Goal: Book appointment/travel/reservation

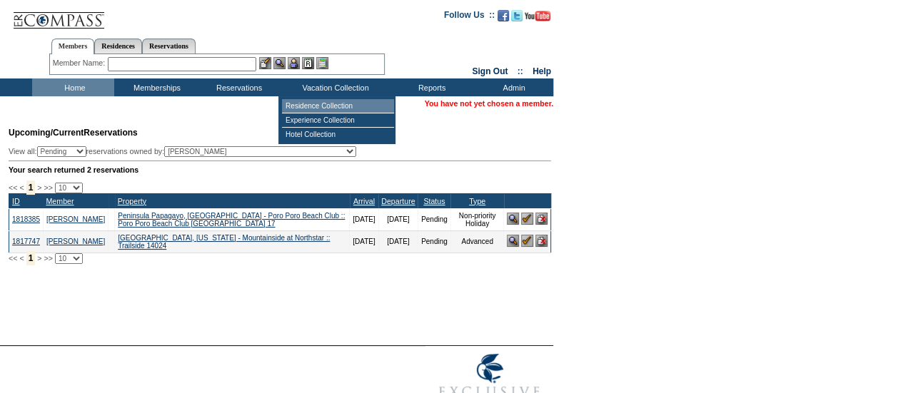
click at [331, 108] on td "Residence Collection" at bounding box center [338, 106] width 112 height 14
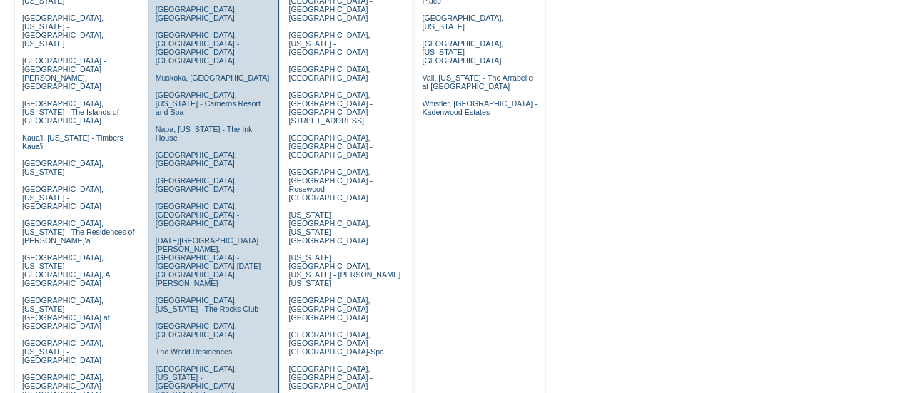
scroll to position [432, 0]
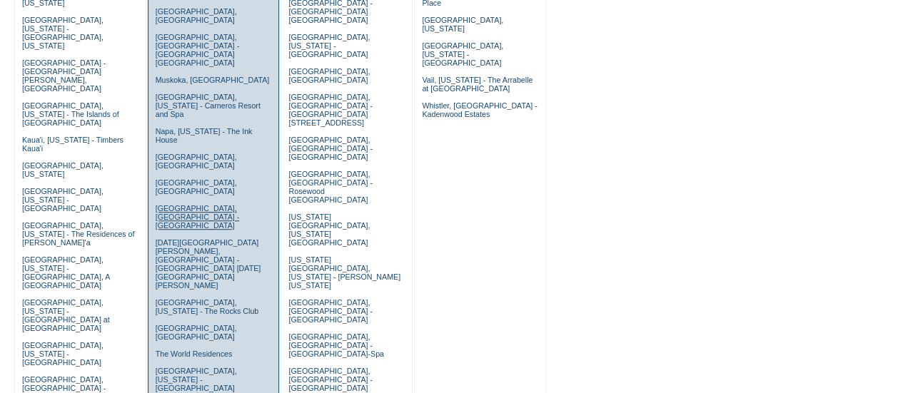
click at [177, 204] on link "[GEOGRAPHIC_DATA], [GEOGRAPHIC_DATA] - [GEOGRAPHIC_DATA]" at bounding box center [198, 217] width 84 height 26
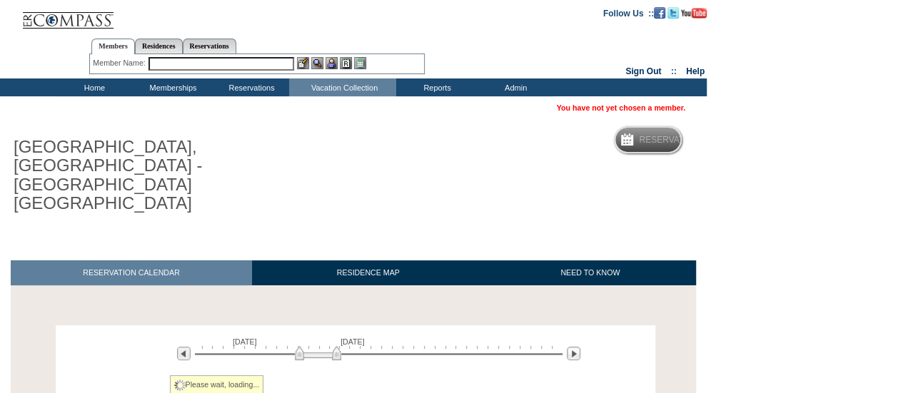
scroll to position [71, 0]
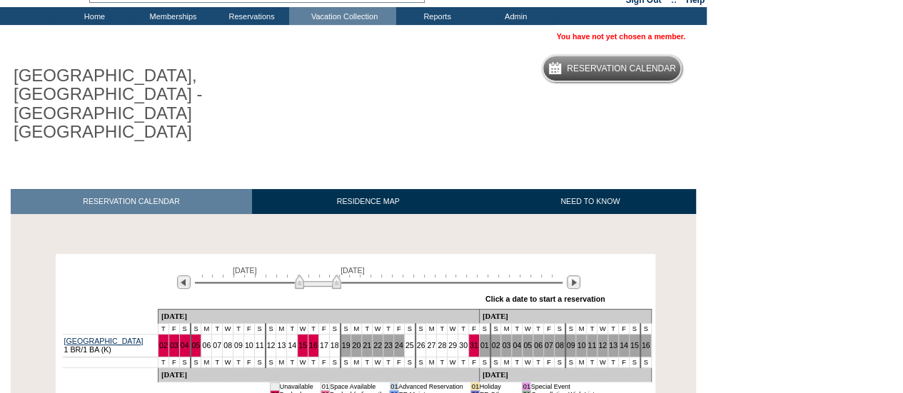
drag, startPoint x: 528, startPoint y: 274, endPoint x: 453, endPoint y: 198, distance: 107.5
click at [453, 228] on div at bounding box center [355, 235] width 696 height 15
click at [337, 275] on img at bounding box center [320, 282] width 46 height 14
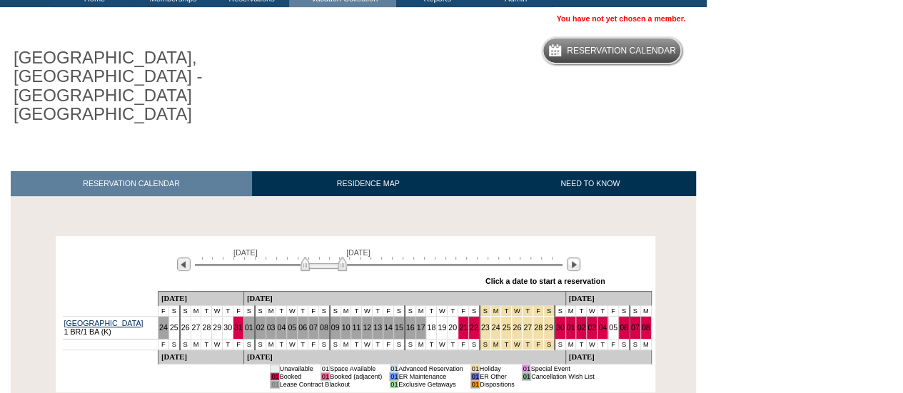
scroll to position [0, 0]
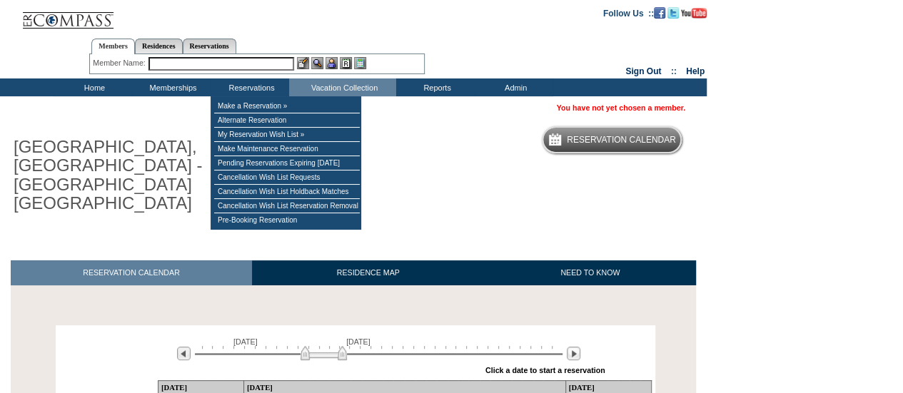
click at [236, 66] on input "text" at bounding box center [221, 64] width 146 height 14
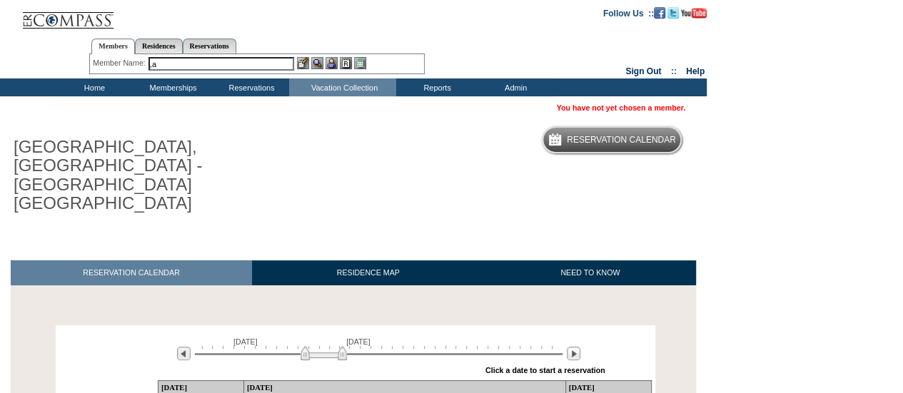
type input ","
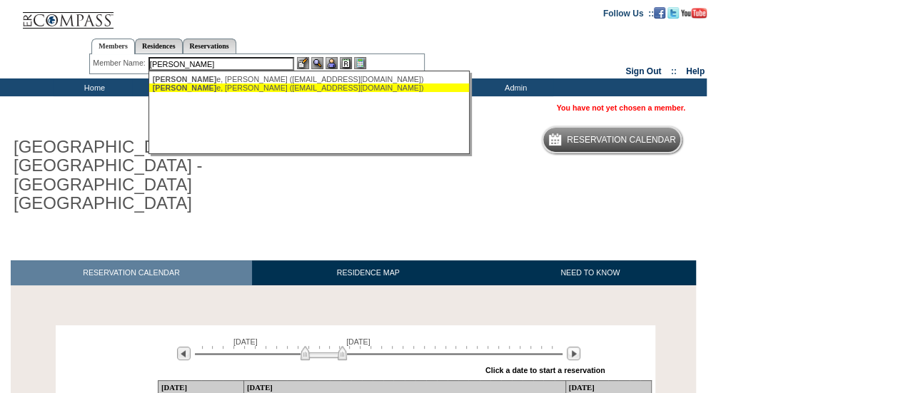
click at [207, 91] on div "Mauz e, Michael (alisonmauze@gmail.com)" at bounding box center [310, 88] width 314 height 9
type input "Mauze, Michael (alisonmauze@gmail.com)"
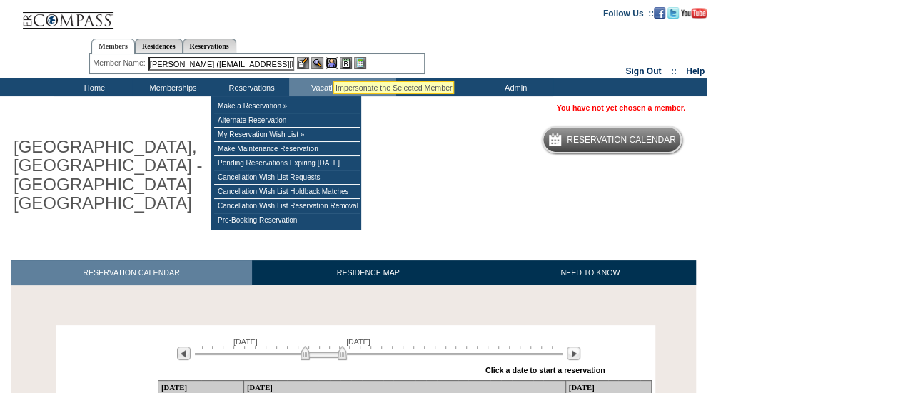
click at [333, 64] on img at bounding box center [331, 63] width 12 height 12
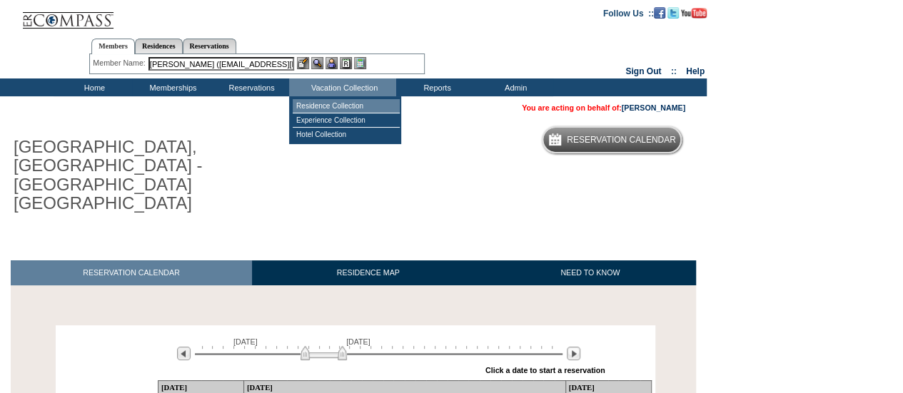
click at [327, 105] on td "Residence Collection" at bounding box center [346, 106] width 107 height 14
